Goal: Information Seeking & Learning: Learn about a topic

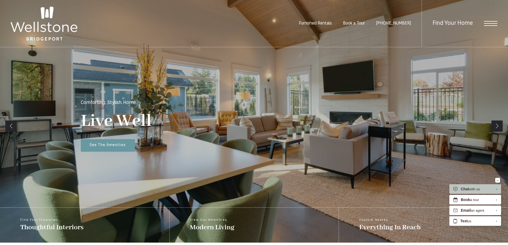
scroll to position [133, 0]
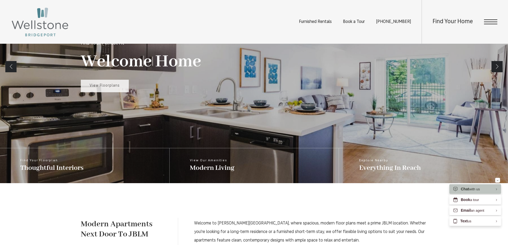
click at [98, 88] on link "View Floorplans" at bounding box center [105, 86] width 48 height 13
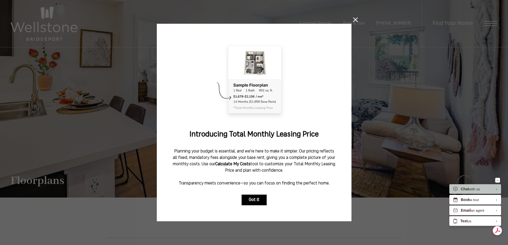
click at [254, 200] on button "Got it" at bounding box center [253, 199] width 25 height 11
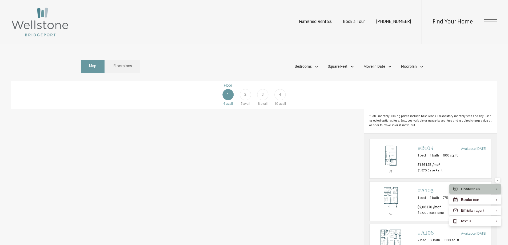
scroll to position [293, 0]
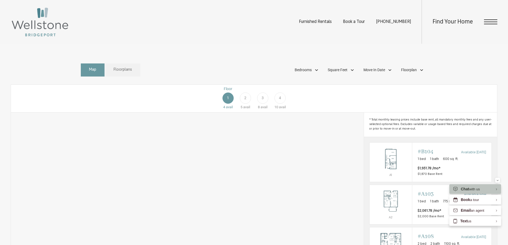
click at [244, 101] on span "2" at bounding box center [245, 98] width 2 height 6
click at [260, 104] on div "3" at bounding box center [262, 97] width 11 height 11
click at [278, 104] on div "4" at bounding box center [279, 97] width 11 height 11
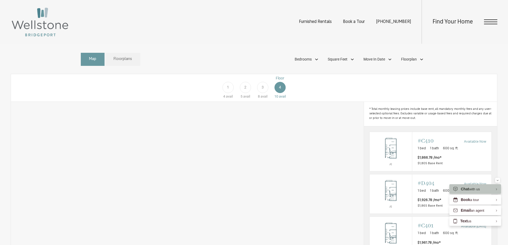
scroll to position [346, 0]
